Goal: Find specific page/section: Find specific page/section

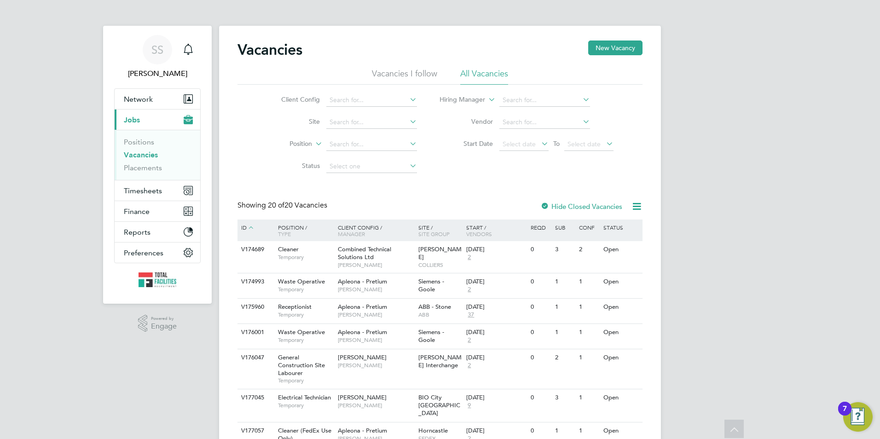
scroll to position [444, 0]
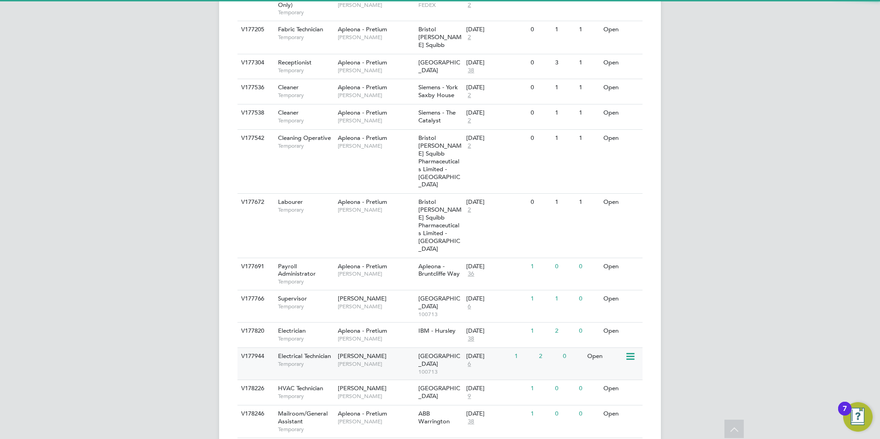
scroll to position [444, 0]
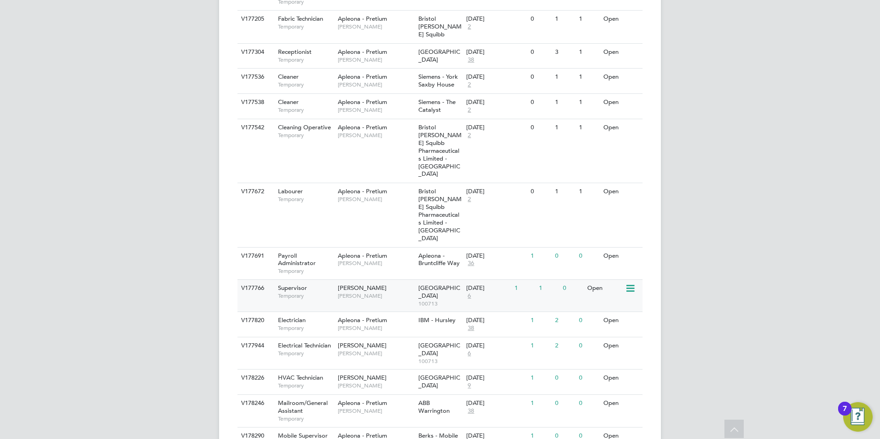
click at [313, 280] on div "Supervisor Temporary" at bounding box center [303, 292] width 64 height 24
click at [317, 350] on span "Temporary" at bounding box center [305, 353] width 55 height 7
click at [702, 65] on div "SS Sam Skinner Notifications Applications: Network Team Members Businesses Site…" at bounding box center [440, 21] width 880 height 930
click at [351, 325] on span "Christopher Bunch" at bounding box center [376, 328] width 76 height 7
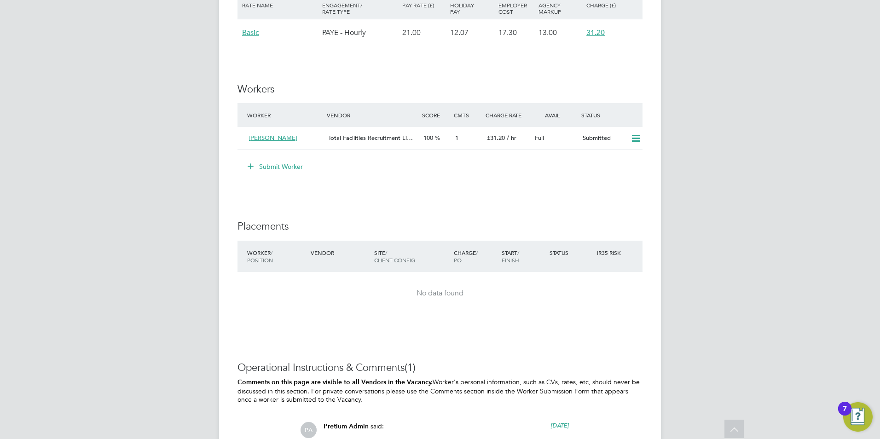
scroll to position [1427, 0]
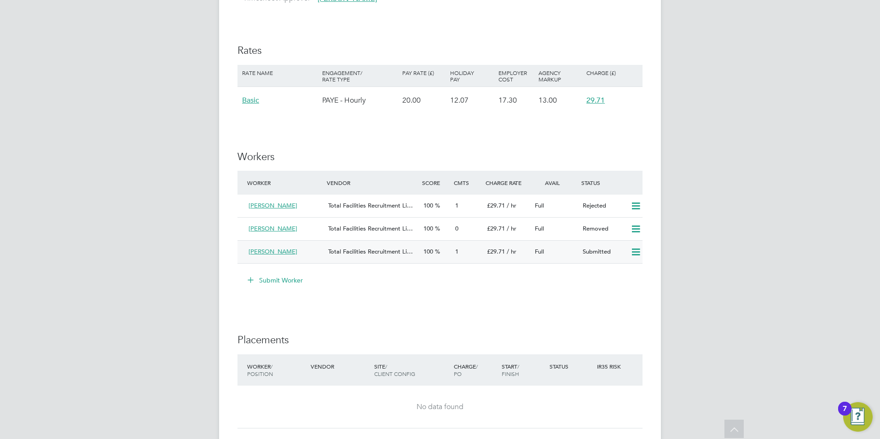
click at [294, 252] on div "Mark Francis" at bounding box center [285, 251] width 80 height 15
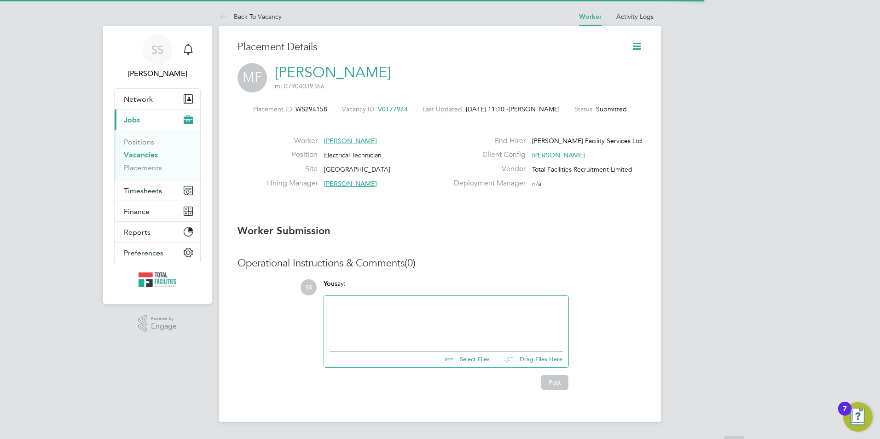
scroll to position [9, 64]
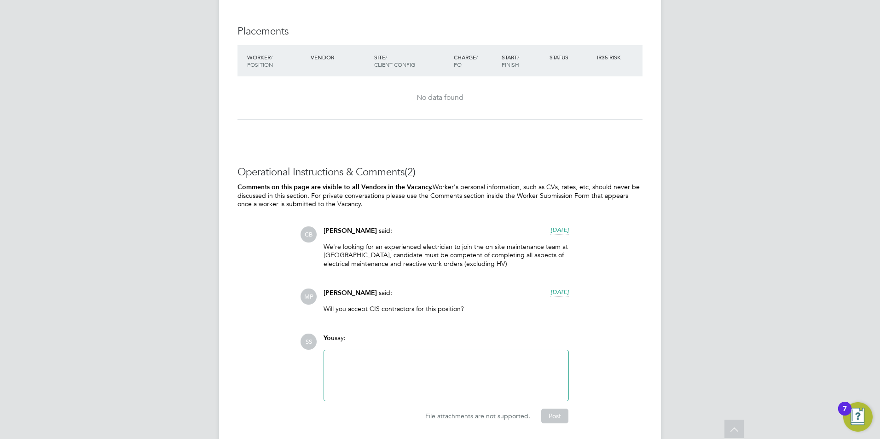
scroll to position [1012, 0]
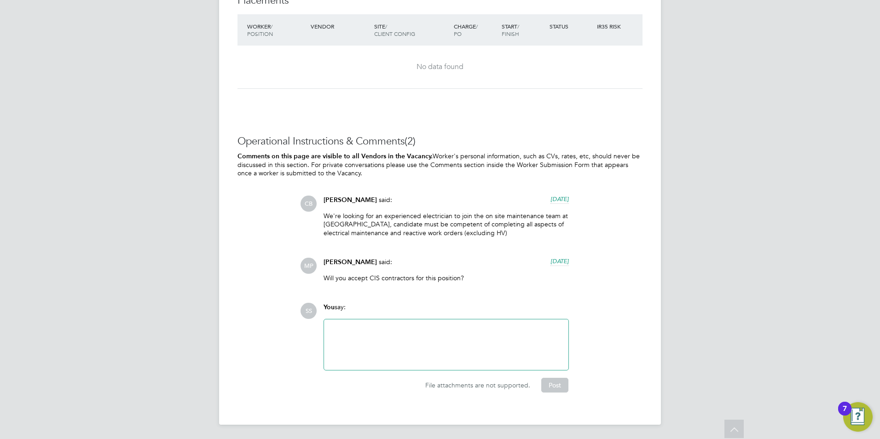
click at [391, 329] on div at bounding box center [446, 345] width 233 height 40
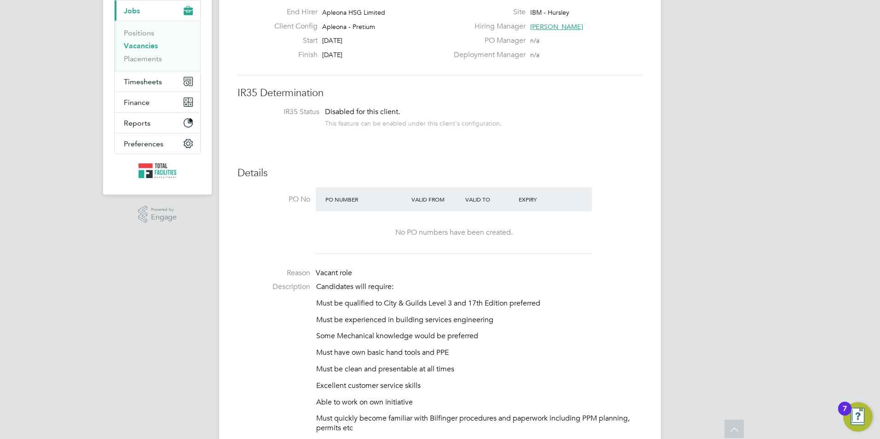
scroll to position [46, 0]
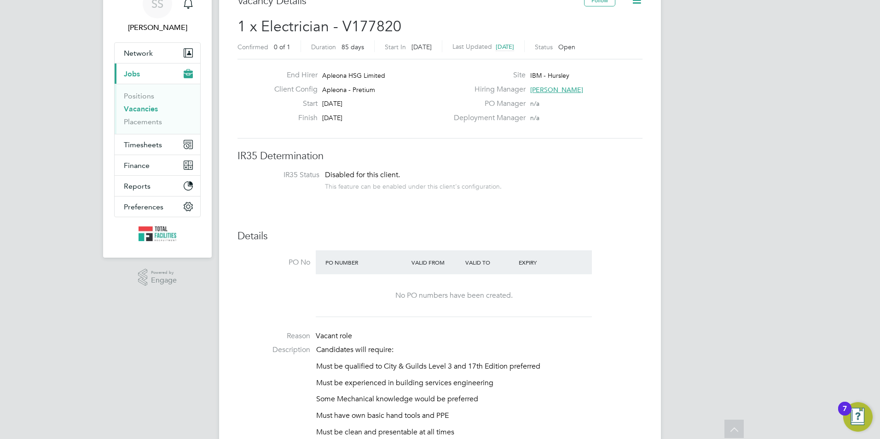
click at [126, 110] on link "Vacancies" at bounding box center [141, 108] width 34 height 9
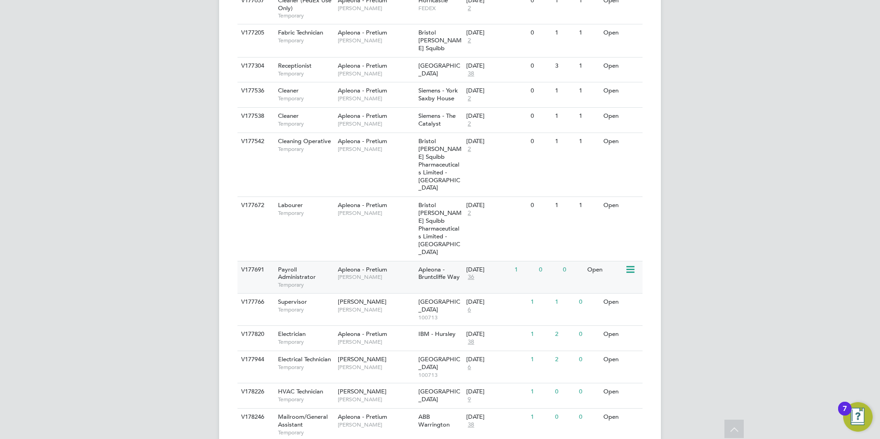
scroll to position [476, 0]
